Goal: Communication & Community: Share content

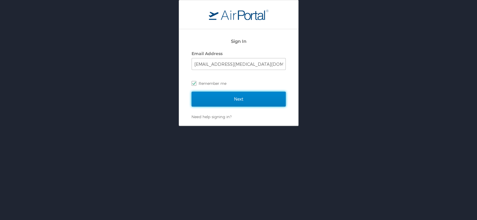
click at [243, 100] on input "Next" at bounding box center [239, 99] width 94 height 15
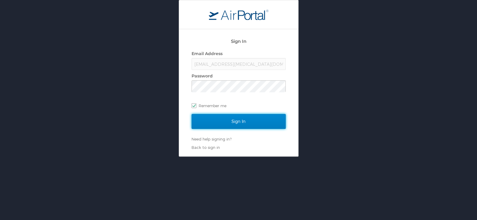
click at [249, 123] on input "Sign In" at bounding box center [239, 121] width 94 height 15
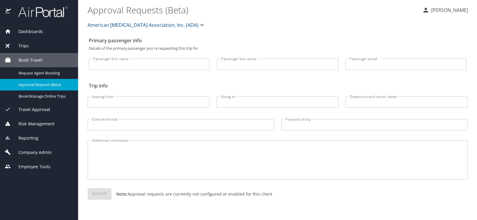
click at [26, 47] on div "Trips" at bounding box center [39, 46] width 69 height 7
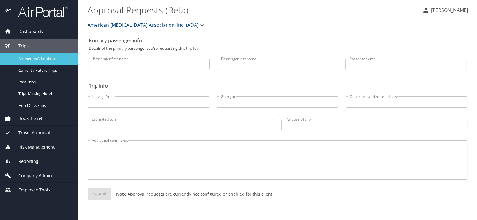
click at [27, 57] on span "Airtinerary® Lookup" at bounding box center [44, 59] width 52 height 6
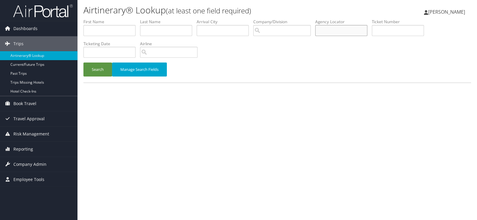
click at [315, 25] on input "text" at bounding box center [341, 30] width 52 height 11
type input "A38D3C"
click at [94, 63] on button "Search" at bounding box center [97, 70] width 29 height 14
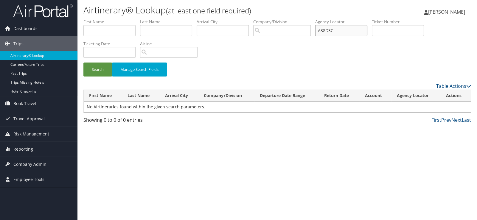
drag, startPoint x: 310, startPoint y: 26, endPoint x: 269, endPoint y: 28, distance: 41.5
click at [269, 19] on ul "First Name Last Name Departure City Arrival City Company/Division Airport/City …" at bounding box center [277, 19] width 388 height 0
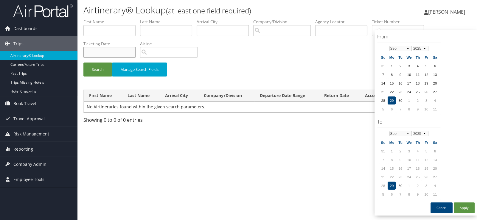
click at [136, 47] on input "text" at bounding box center [109, 52] width 52 height 11
click at [427, 89] on td "26" at bounding box center [426, 92] width 8 height 8
click at [425, 173] on td "26" at bounding box center [426, 177] width 8 height 8
click at [470, 203] on button "Apply" at bounding box center [464, 208] width 21 height 11
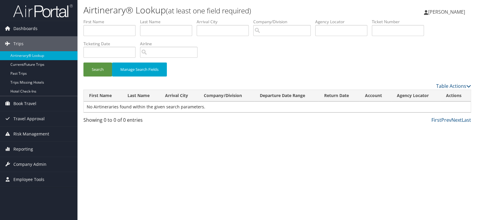
type input "09/26/2025 - 09/26/2025"
click at [91, 63] on button "Search" at bounding box center [97, 70] width 29 height 14
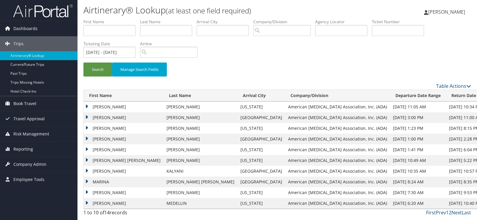
click at [108, 187] on td "PAMELA JEAN" at bounding box center [124, 192] width 80 height 11
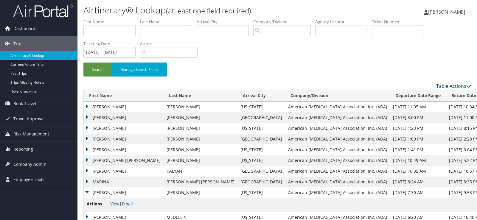
click at [107, 112] on td "TRAVER PHILLIP" at bounding box center [124, 117] width 80 height 11
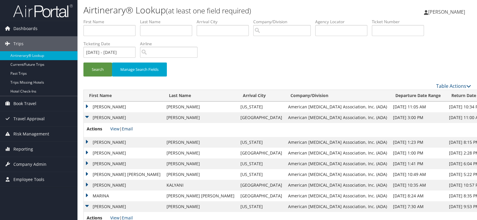
click at [125, 126] on link "Email" at bounding box center [127, 129] width 11 height 6
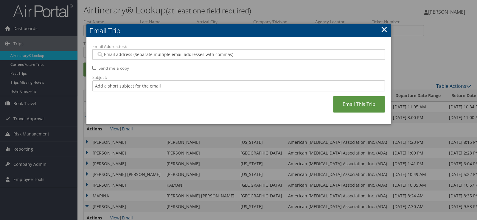
click at [132, 52] on input "Email Address(es):" at bounding box center [239, 55] width 287 height 6
type input "nb"
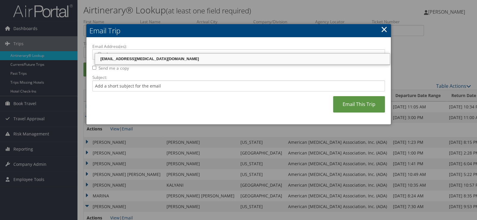
click at [126, 59] on div "nbarfield@diabetes.org" at bounding box center [242, 59] width 293 height 6
type input "nbarfield@diabetes.org"
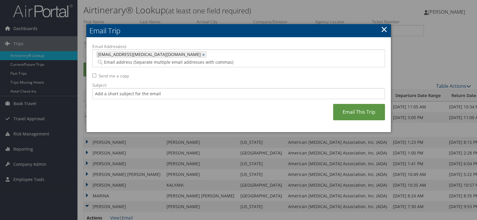
click at [93, 74] on input "Send me a copy" at bounding box center [94, 76] width 4 height 4
checkbox input "true"
click at [365, 104] on link "Email This Trip" at bounding box center [359, 112] width 52 height 16
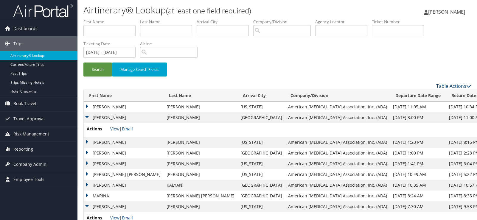
click at [113, 126] on link "View" at bounding box center [114, 129] width 9 height 6
click at [102, 137] on td "REBECCA ROEBUCK" at bounding box center [124, 142] width 80 height 11
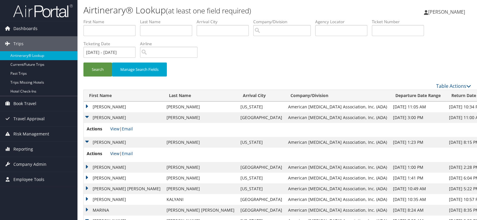
click at [113, 151] on link "View" at bounding box center [114, 154] width 9 height 6
click at [100, 162] on td "TRAVER PHILLIP" at bounding box center [124, 167] width 80 height 11
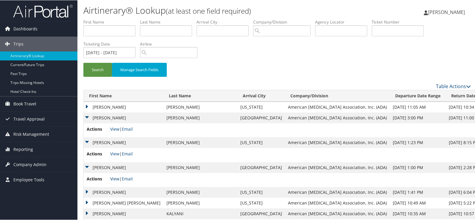
click at [110, 176] on link "View" at bounding box center [114, 179] width 9 height 6
click at [101, 187] on td "REBECA SANCHEZ" at bounding box center [124, 192] width 80 height 11
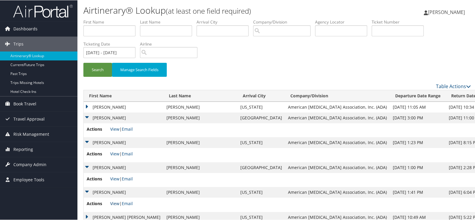
click at [115, 201] on link "View" at bounding box center [114, 204] width 9 height 6
click at [100, 212] on td "AMY DENISE" at bounding box center [124, 217] width 80 height 11
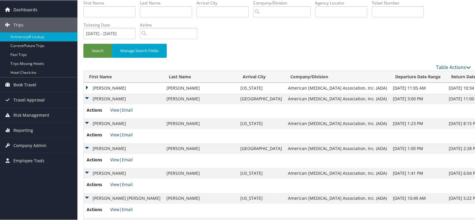
scroll to position [29, 0]
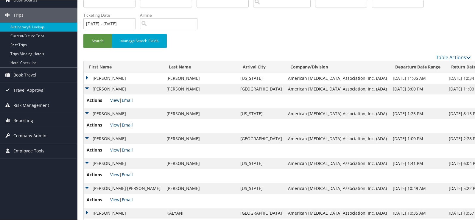
click at [103, 208] on td "RITA RASTOGI" at bounding box center [124, 213] width 80 height 11
click at [115, 220] on link "View" at bounding box center [114, 224] width 9 height 6
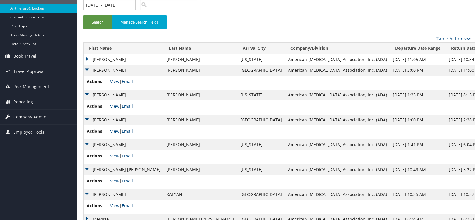
scroll to position [52, 0]
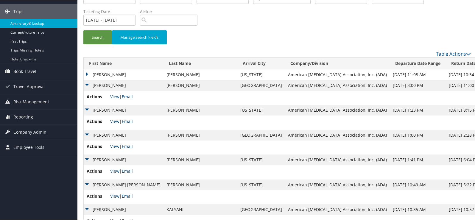
scroll to position [22, 0]
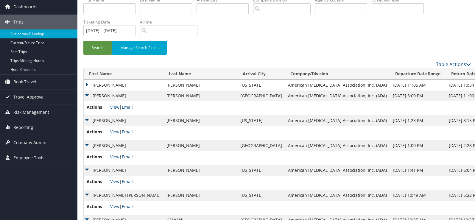
click at [109, 80] on td "MELANIE A" at bounding box center [124, 85] width 80 height 11
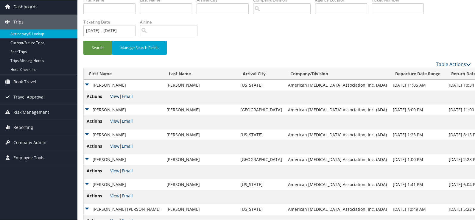
click at [112, 93] on link "View" at bounding box center [114, 96] width 9 height 6
click at [33, 41] on link "Current/Future Trips" at bounding box center [39, 42] width 78 height 9
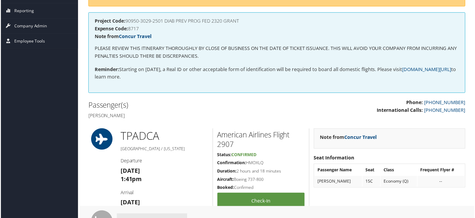
scroll to position [89, 0]
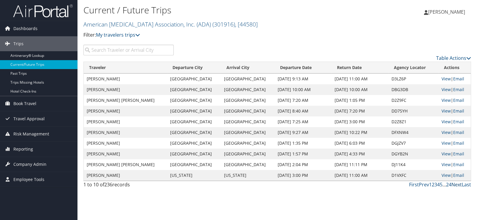
click at [460, 182] on link "Next" at bounding box center [457, 185] width 10 height 7
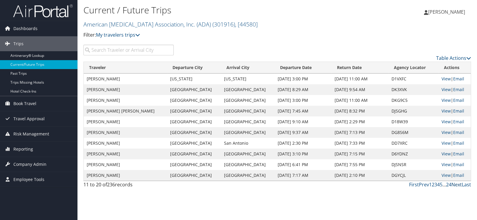
click at [460, 182] on link "Next" at bounding box center [457, 185] width 10 height 7
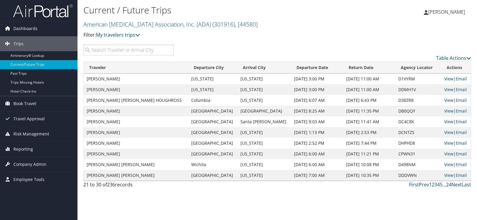
click at [460, 182] on link "Next" at bounding box center [457, 185] width 10 height 7
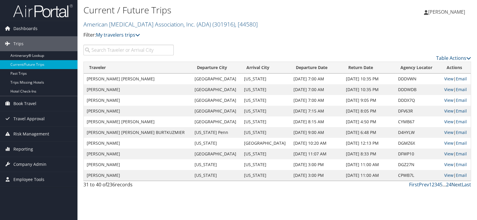
click at [460, 182] on link "Next" at bounding box center [457, 185] width 10 height 7
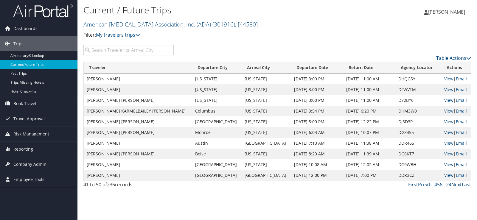
click at [460, 182] on link "Next" at bounding box center [457, 185] width 10 height 7
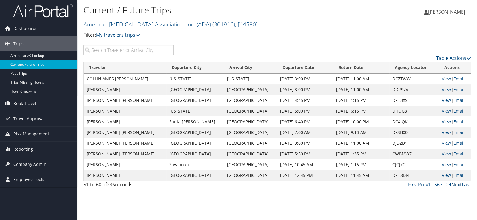
click at [460, 182] on link "Next" at bounding box center [457, 185] width 10 height 7
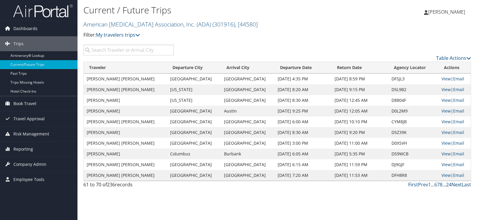
click at [460, 182] on link "Next" at bounding box center [457, 185] width 10 height 7
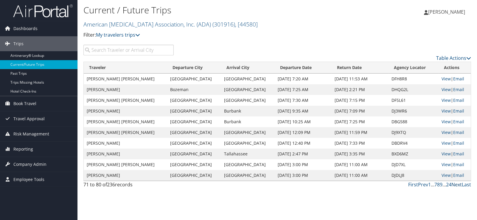
click at [460, 182] on link "Next" at bounding box center [457, 185] width 10 height 7
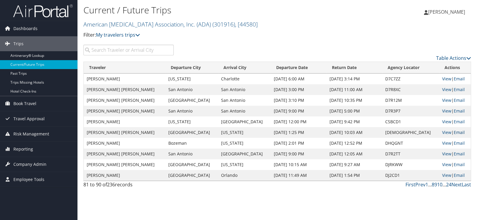
click at [456, 130] on link "Email" at bounding box center [459, 133] width 11 height 6
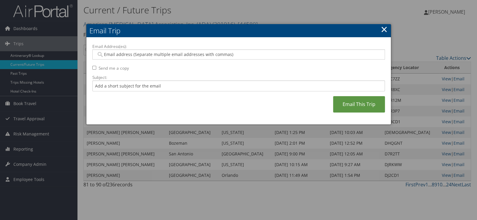
click at [114, 52] on input "Email Address(es):" at bounding box center [239, 55] width 287 height 6
type input "nbarfield@"
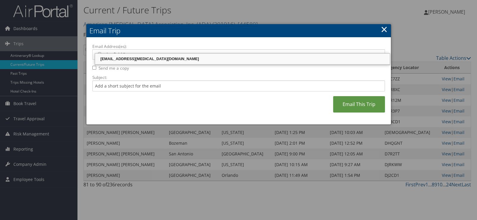
click at [114, 57] on div "nbarfield@diabetes.org" at bounding box center [242, 59] width 293 height 6
type input "nbarfield@diabetes.org"
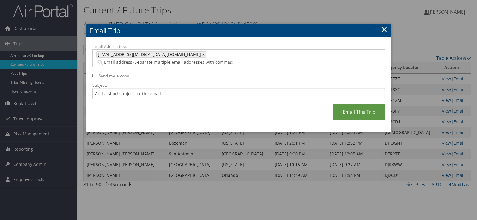
click at [95, 74] on input "Send me a copy" at bounding box center [94, 76] width 4 height 4
checkbox input "true"
click at [362, 104] on link "Email This Trip" at bounding box center [359, 112] width 52 height 16
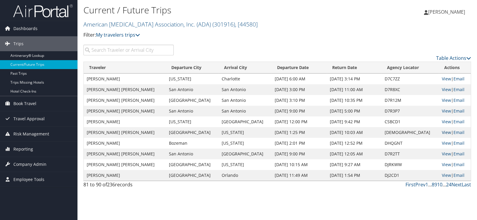
click at [444, 130] on link "View" at bounding box center [446, 133] width 9 height 6
click at [460, 182] on link "Next" at bounding box center [457, 185] width 10 height 7
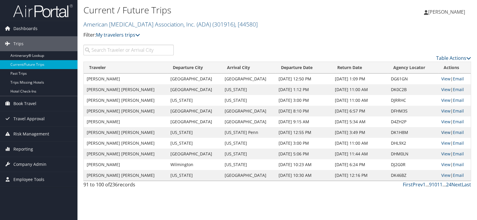
click at [444, 130] on link "View" at bounding box center [445, 133] width 9 height 6
click at [456, 130] on link "Email" at bounding box center [458, 133] width 11 height 6
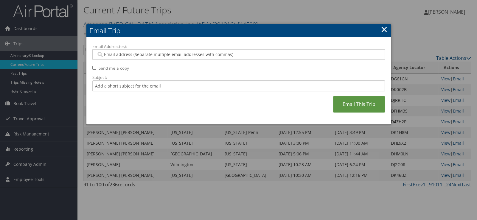
click at [104, 52] on input "Email Address(es):" at bounding box center [239, 55] width 287 height 6
type input "nbarfield@"
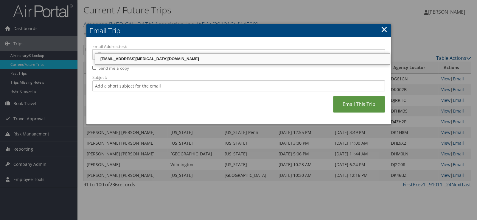
click at [115, 58] on div "nbarfield@diabetes.org" at bounding box center [242, 59] width 293 height 6
type input "nbarfield@diabetes.org"
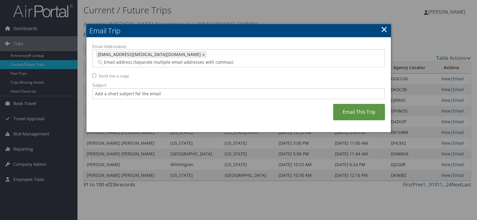
click at [92, 74] on input "Send me a copy" at bounding box center [94, 76] width 4 height 4
checkbox input "true"
click at [358, 104] on link "Email This Trip" at bounding box center [359, 112] width 52 height 16
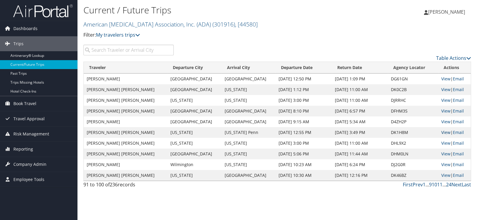
click at [447, 130] on link "View" at bounding box center [445, 133] width 9 height 6
click at [459, 13] on span "[PERSON_NAME]" at bounding box center [446, 12] width 37 height 7
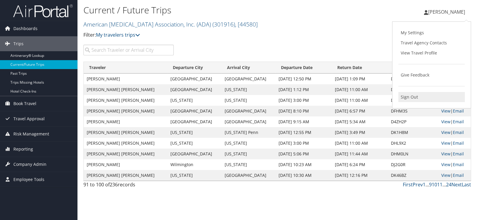
click at [412, 92] on link "Sign Out" at bounding box center [432, 97] width 66 height 10
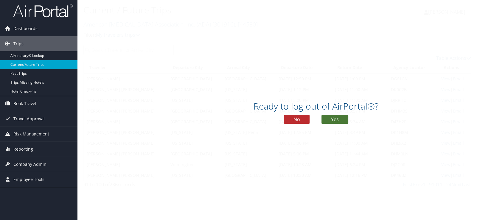
click at [329, 116] on button "Yes" at bounding box center [335, 119] width 27 height 9
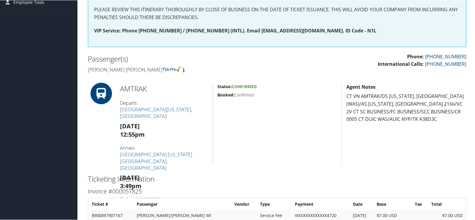
scroll to position [149, 0]
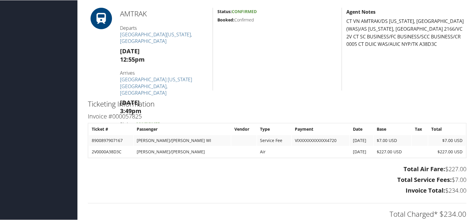
scroll to position [209, 0]
